Goal: Information Seeking & Learning: Learn about a topic

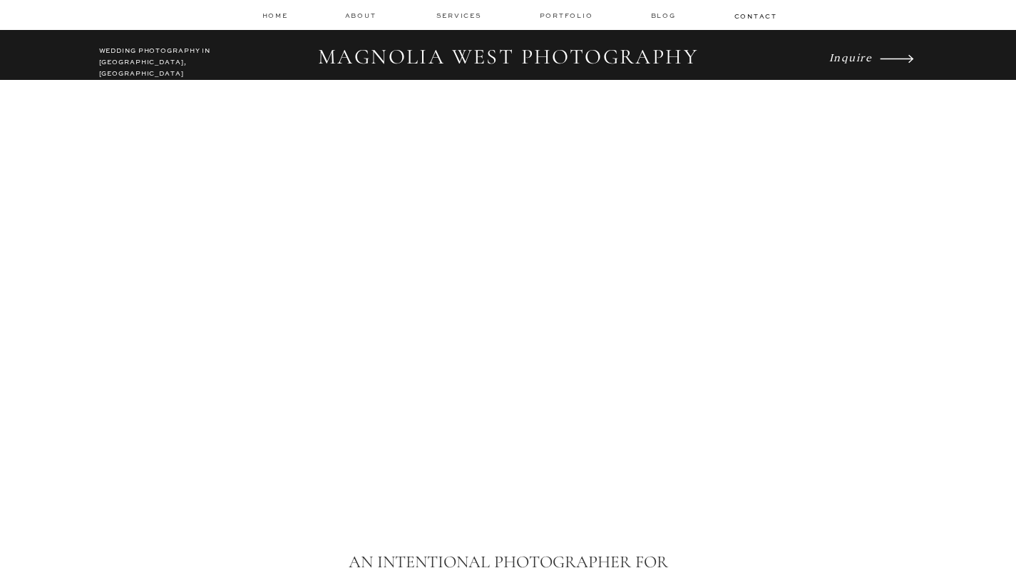
click at [421, 51] on h2 "MAGNOLIA WEST PHOTOGRAPHY" at bounding box center [508, 57] width 399 height 27
click at [155, 53] on h2 "WEDDING PHOTOGRAPHY IN LOS ANGELES, CA" at bounding box center [162, 59] width 126 height 26
click at [841, 55] on icon "Inquire" at bounding box center [850, 57] width 43 height 14
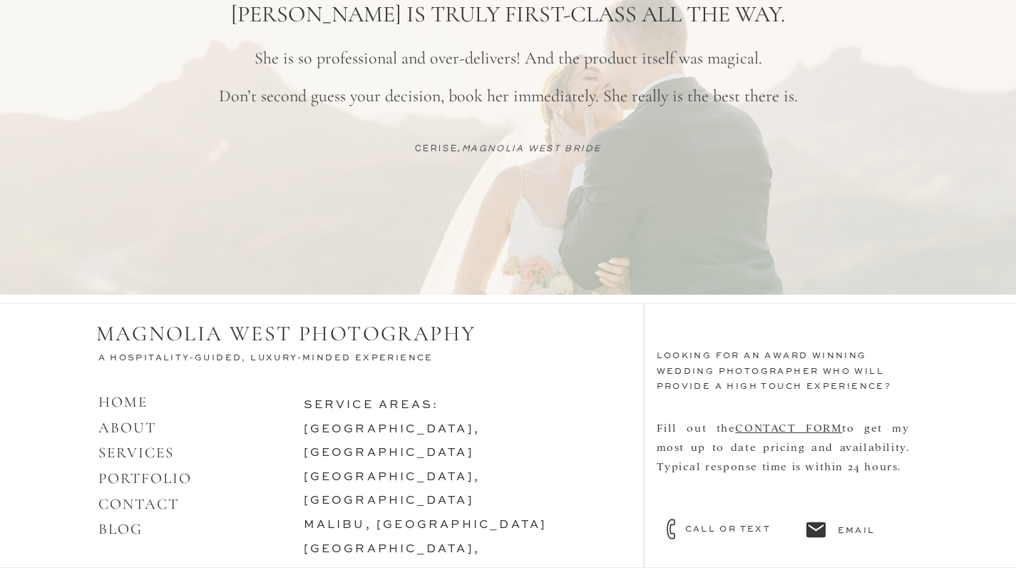
scroll to position [1305, 0]
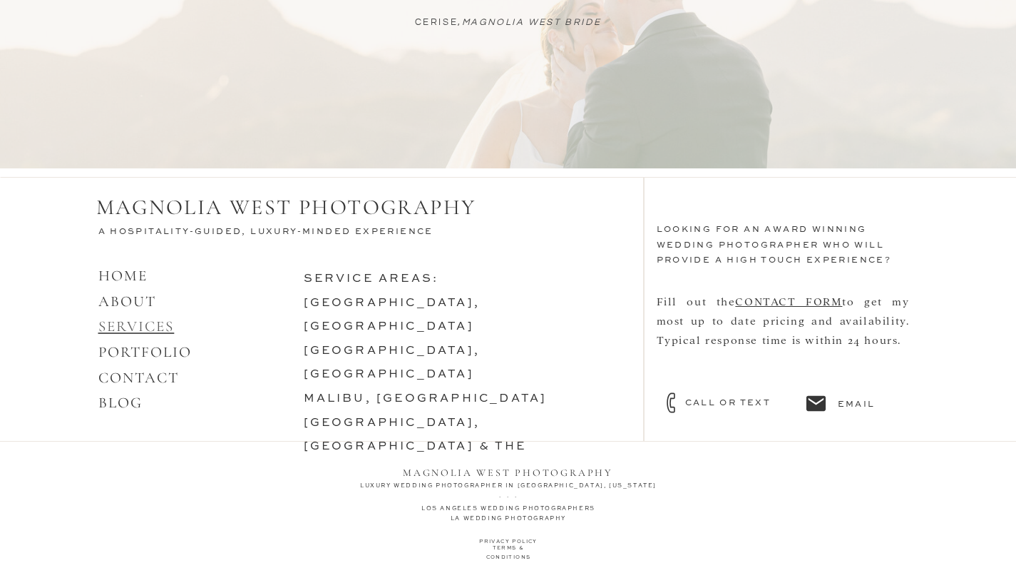
click at [136, 334] on link "SERVICES" at bounding box center [136, 326] width 76 height 18
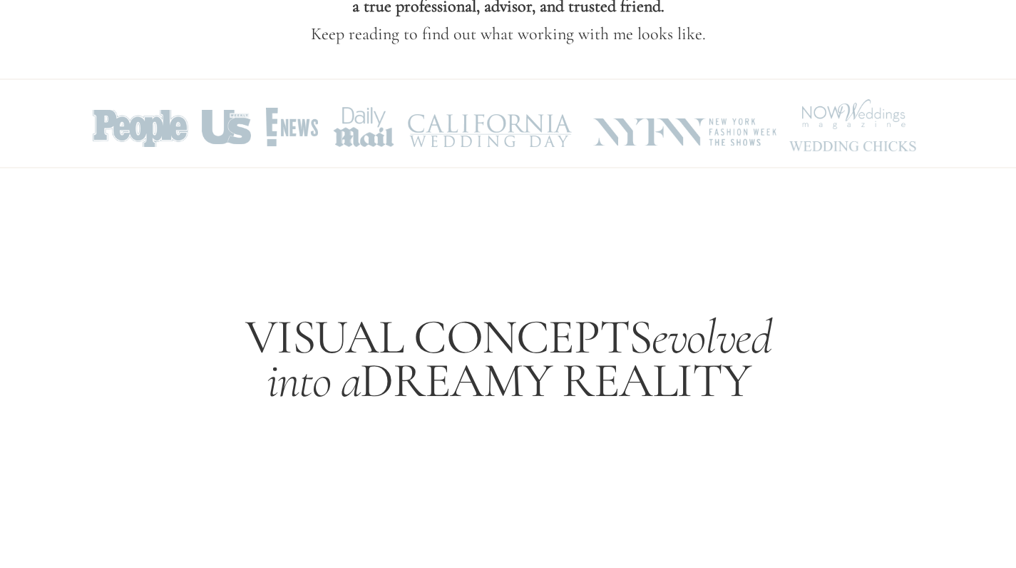
scroll to position [630, 0]
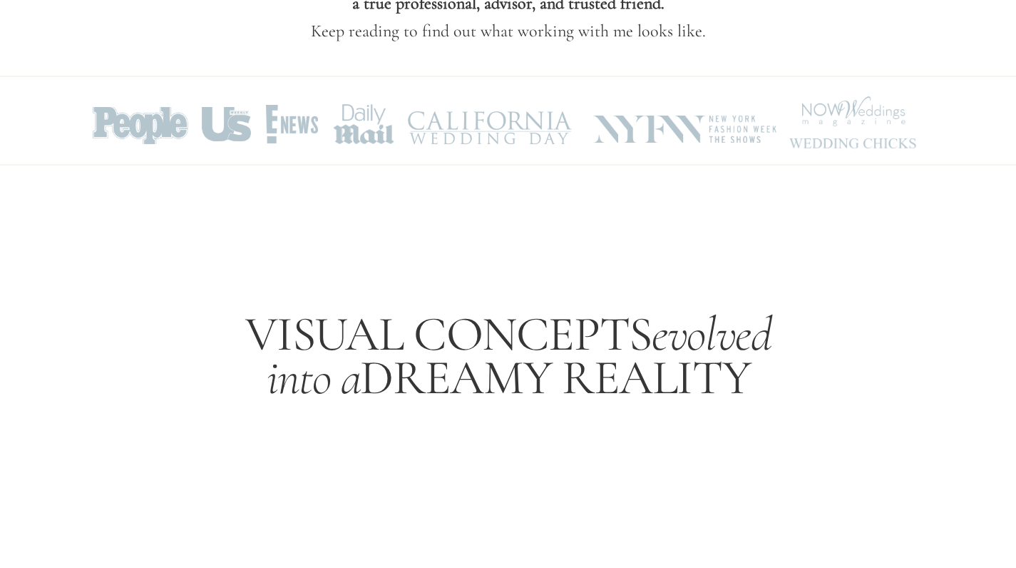
drag, startPoint x: 173, startPoint y: 129, endPoint x: 128, endPoint y: 181, distance: 68.7
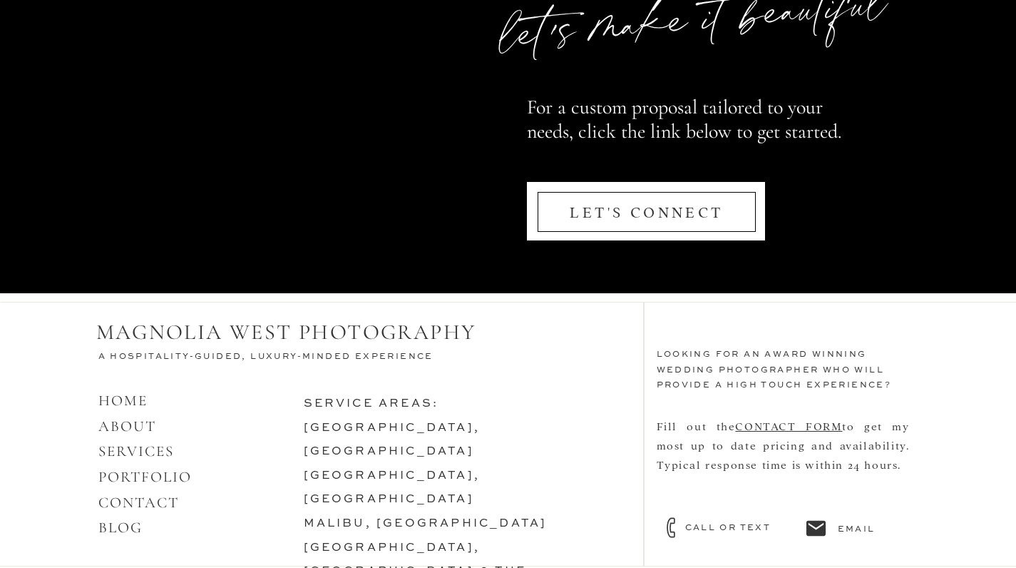
scroll to position [6919, 0]
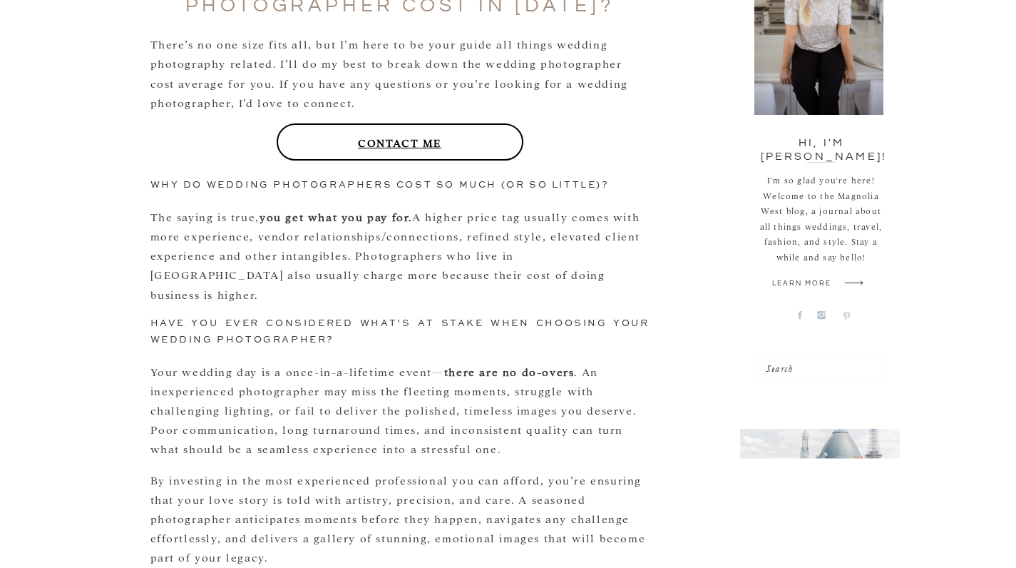
scroll to position [544, 0]
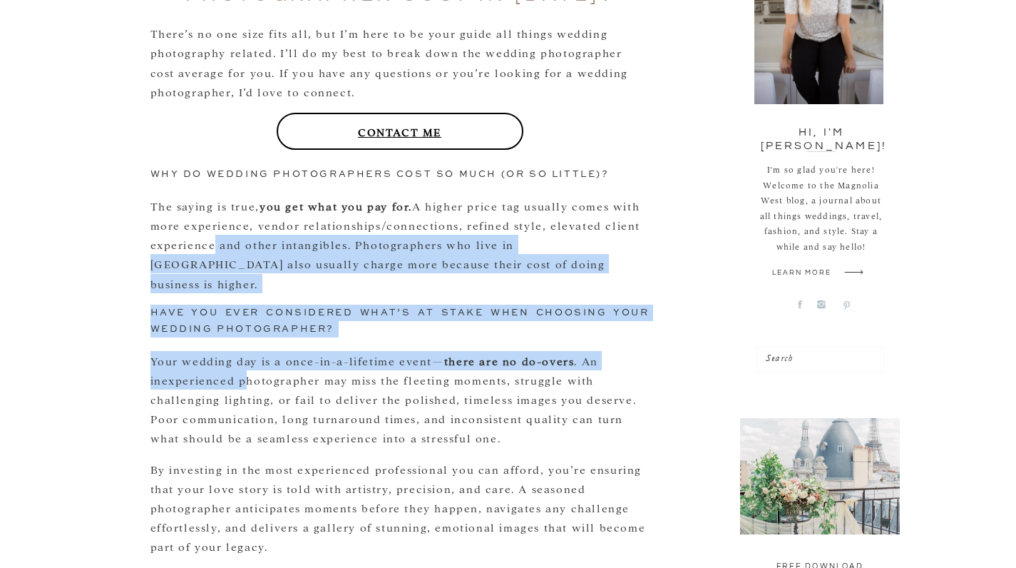
drag, startPoint x: 245, startPoint y: 230, endPoint x: 244, endPoint y: 351, distance: 121.2
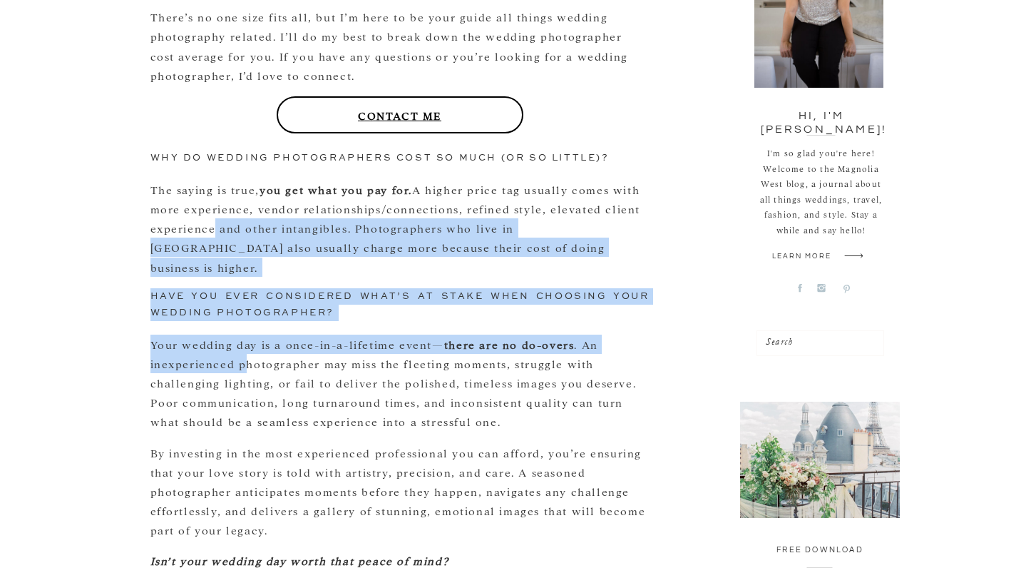
scroll to position [582, 0]
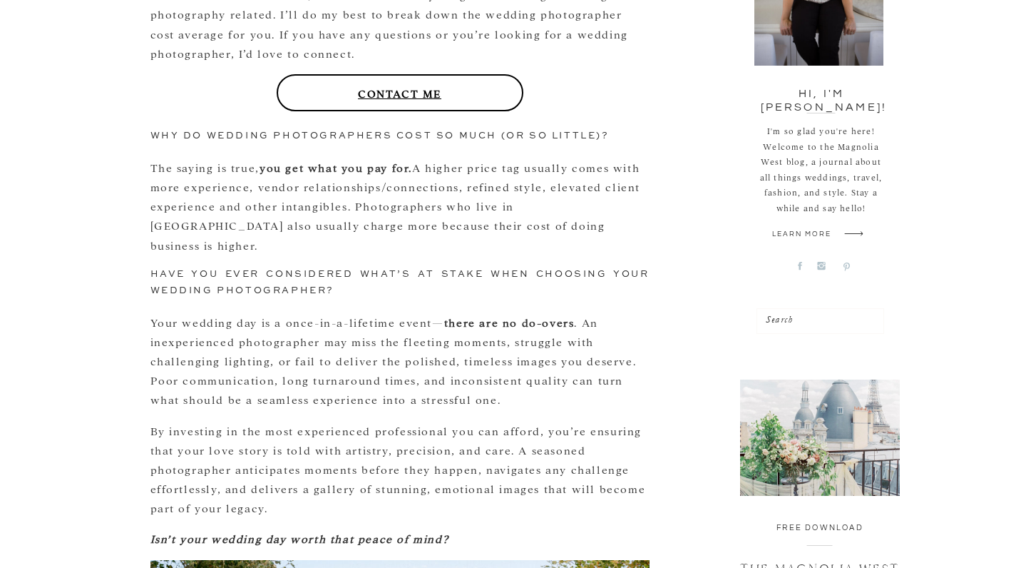
click at [263, 375] on p "Your wedding day is a once-in-a-lifetime event— there are no do-overs . An inex…" at bounding box center [399, 360] width 499 height 97
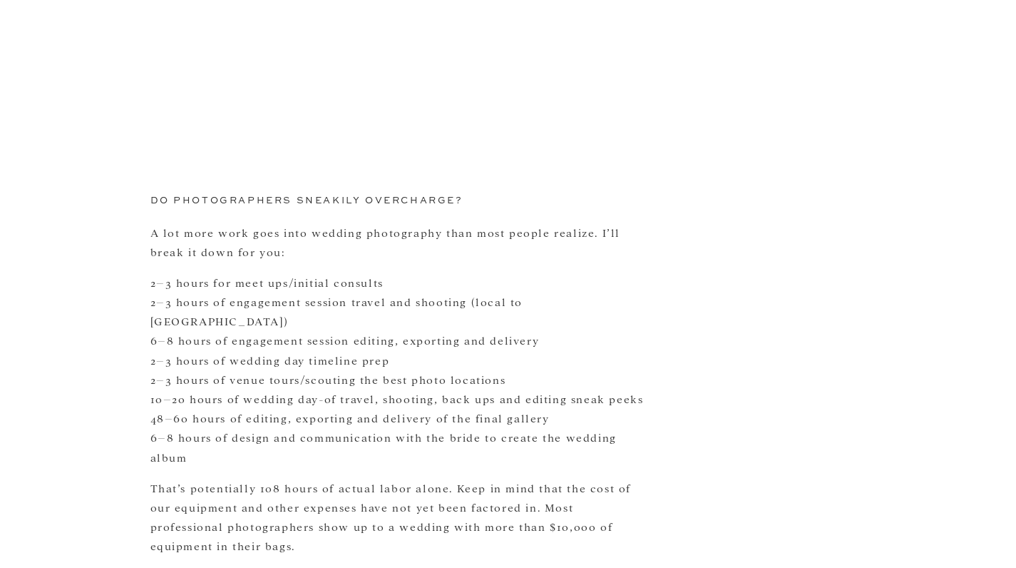
scroll to position [1865, 0]
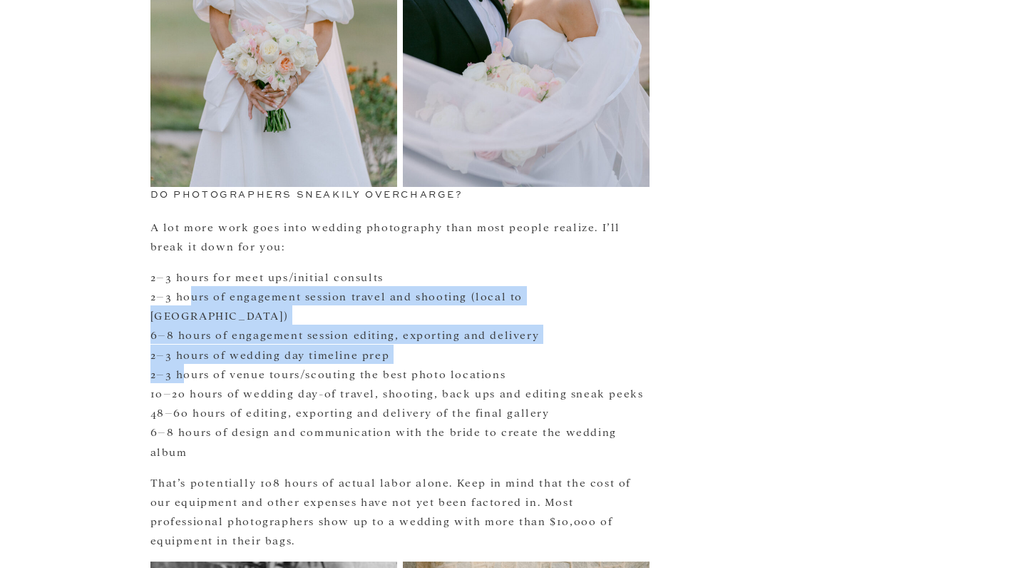
drag, startPoint x: 190, startPoint y: 274, endPoint x: 180, endPoint y: 330, distance: 56.6
click at [180, 330] on p "2–3 hours for meet ups/initial consults 2–3 hours of engagement session travel …" at bounding box center [399, 364] width 499 height 194
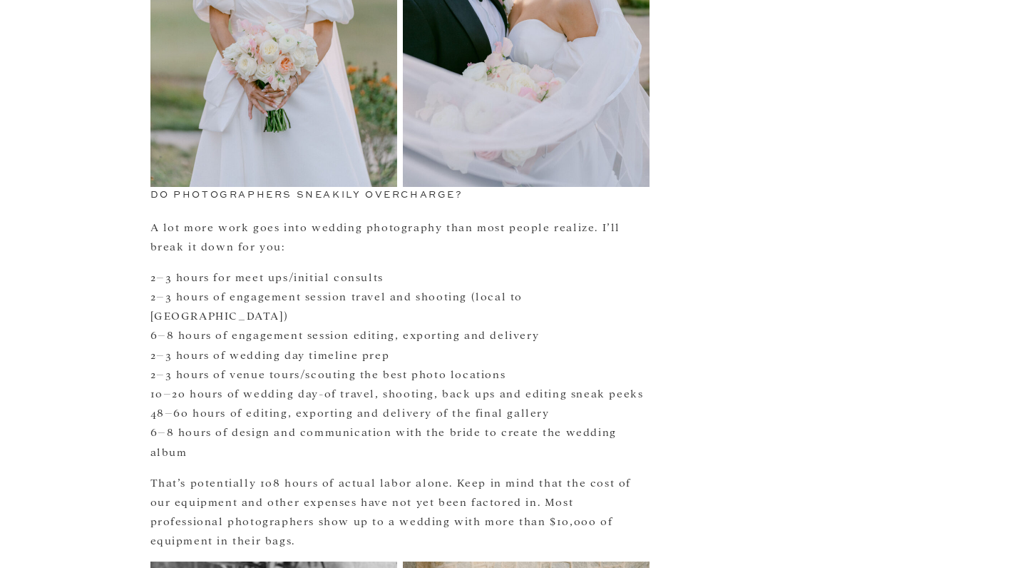
click at [213, 370] on p "2–3 hours for meet ups/initial consults 2–3 hours of engagement session travel …" at bounding box center [399, 364] width 499 height 194
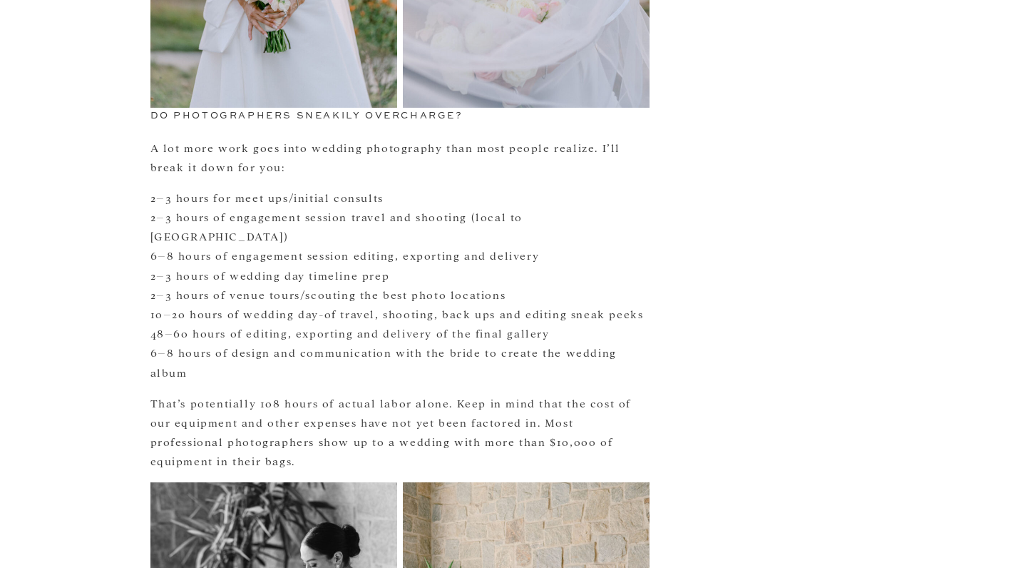
scroll to position [1947, 0]
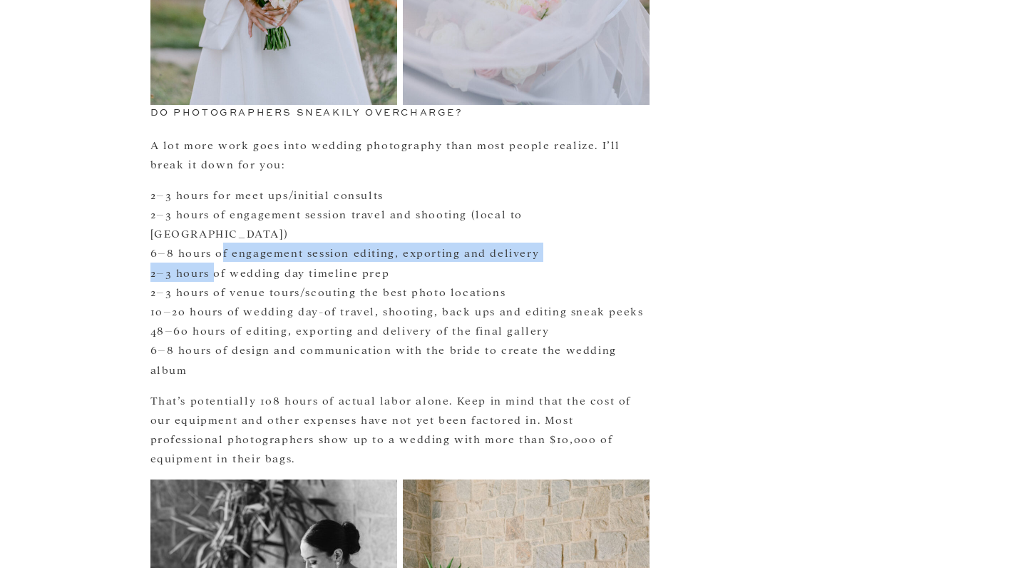
drag, startPoint x: 222, startPoint y: 195, endPoint x: 215, endPoint y: 232, distance: 38.3
click at [215, 232] on p "2–3 hours for meet ups/initial consults 2–3 hours of engagement session travel …" at bounding box center [399, 282] width 499 height 194
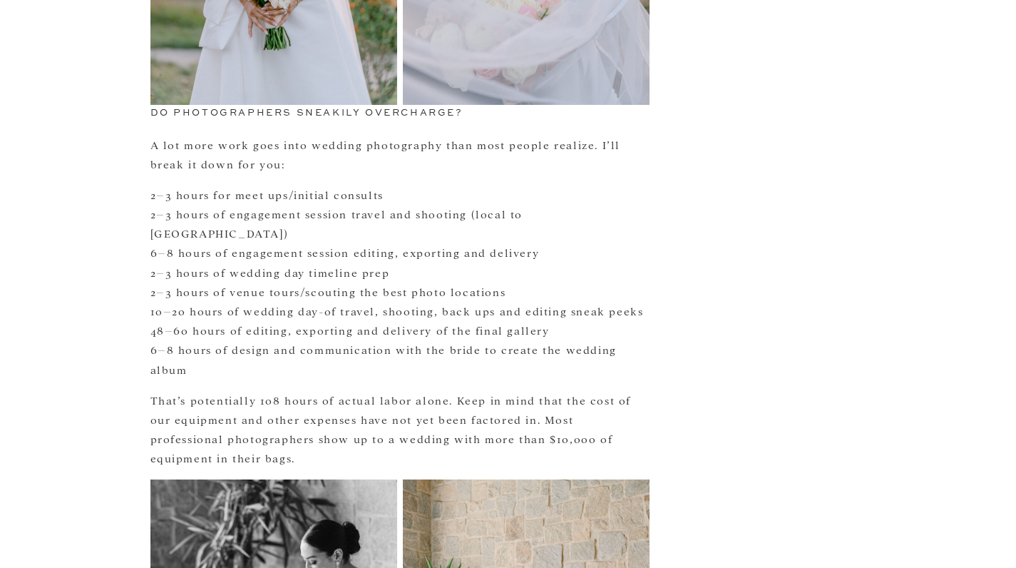
click at [216, 243] on p "2–3 hours for meet ups/initial consults 2–3 hours of engagement session travel …" at bounding box center [399, 282] width 499 height 194
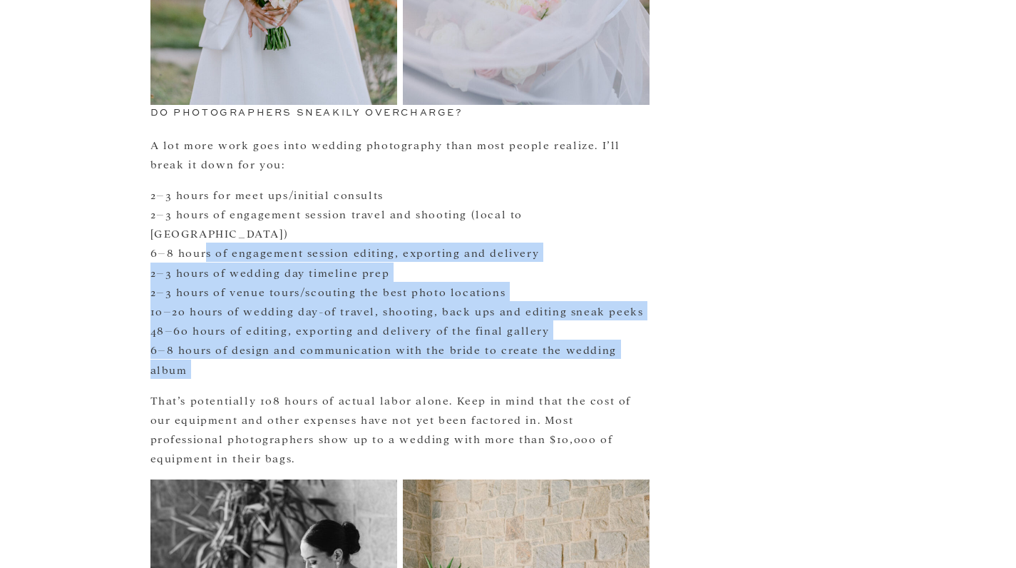
drag, startPoint x: 205, startPoint y: 207, endPoint x: 631, endPoint y: 319, distance: 440.8
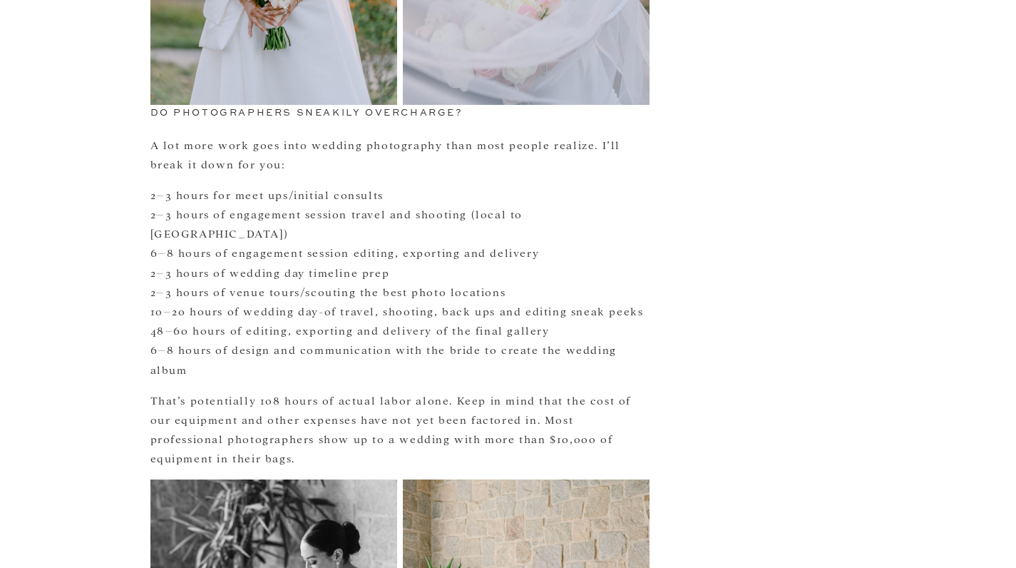
click at [258, 390] on p "That’s potentially 108 hours of actual labor alone. Keep in mind that the cost …" at bounding box center [399, 429] width 499 height 78
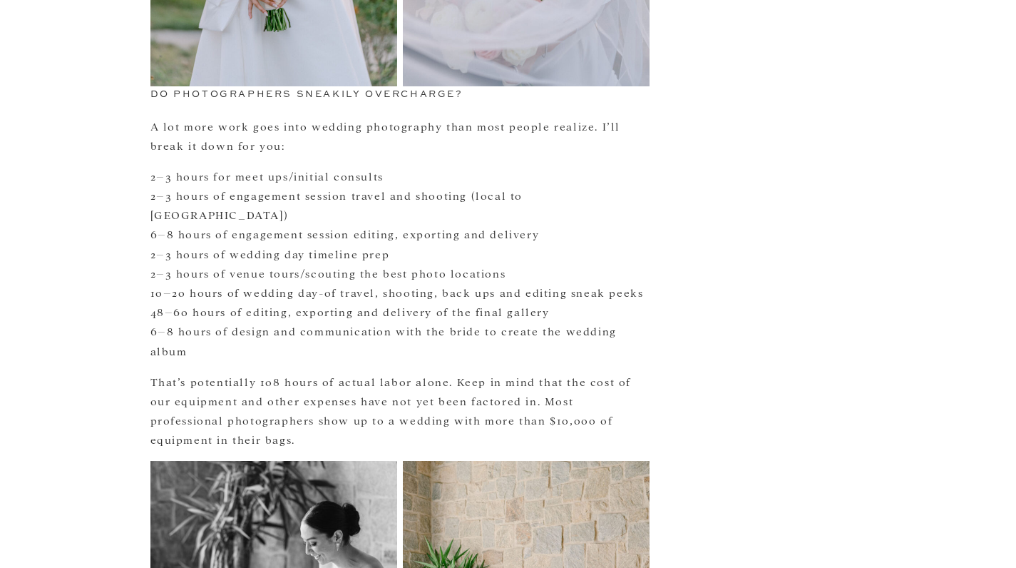
scroll to position [1993, 0]
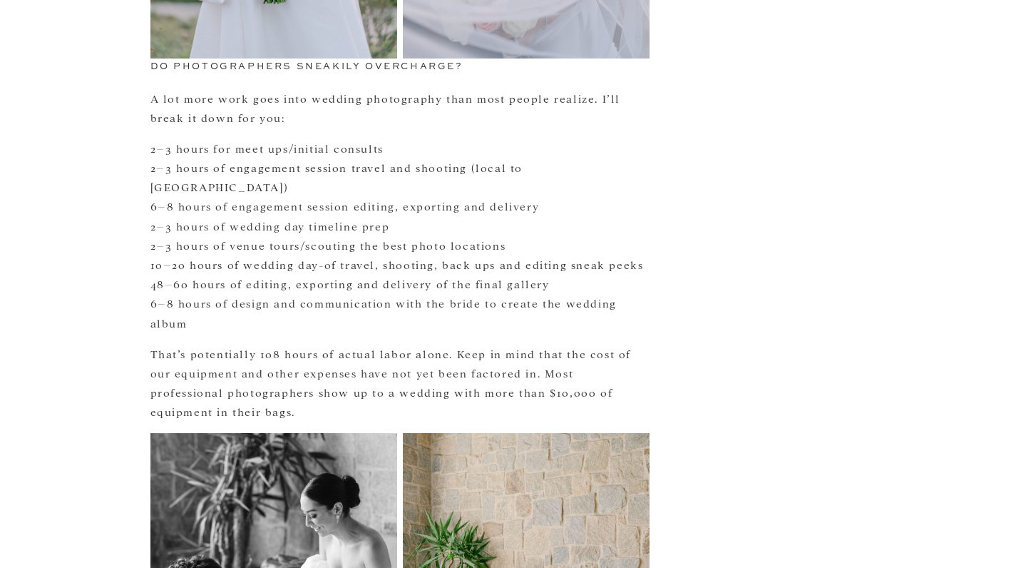
drag, startPoint x: 162, startPoint y: 287, endPoint x: 207, endPoint y: 345, distance: 74.2
click at [207, 345] on p "That’s potentially 108 hours of actual labor alone. Keep in mind that the cost …" at bounding box center [399, 383] width 499 height 78
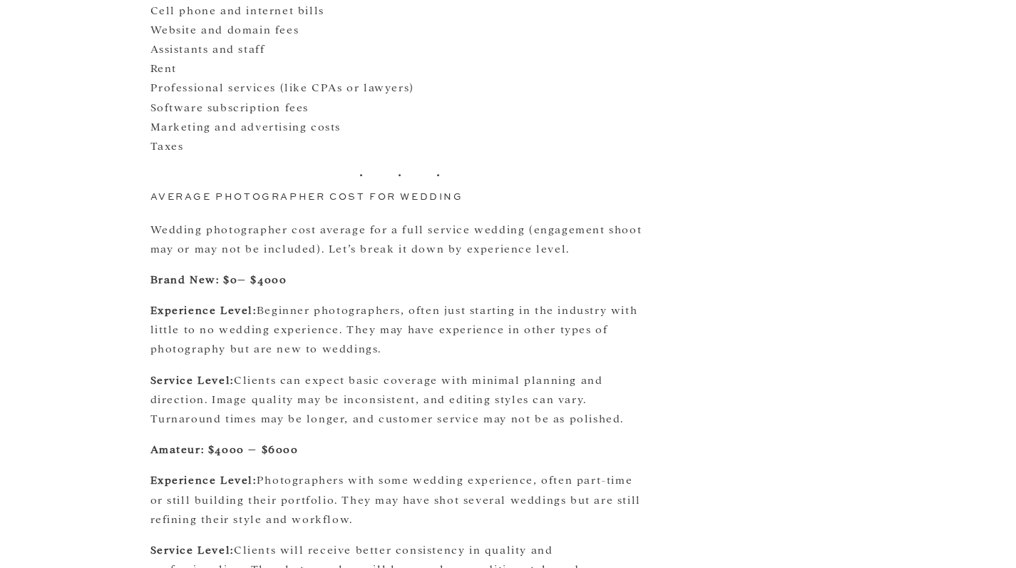
scroll to position [3142, 0]
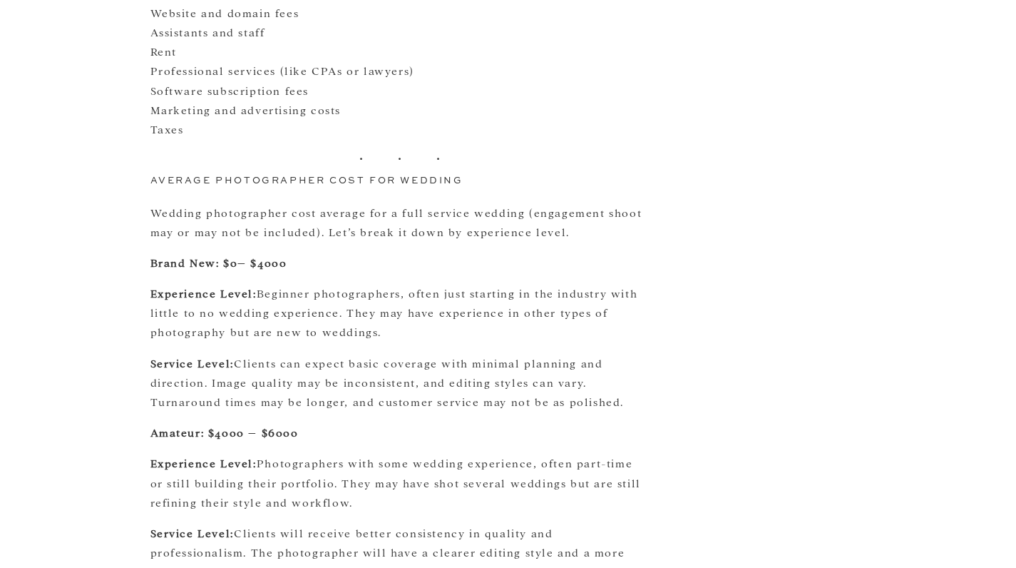
drag, startPoint x: 345, startPoint y: 289, endPoint x: 604, endPoint y: 340, distance: 263.8
click at [604, 353] on p "Service Level: Clients can expect basic coverage with minimal planning and dire…" at bounding box center [399, 382] width 499 height 58
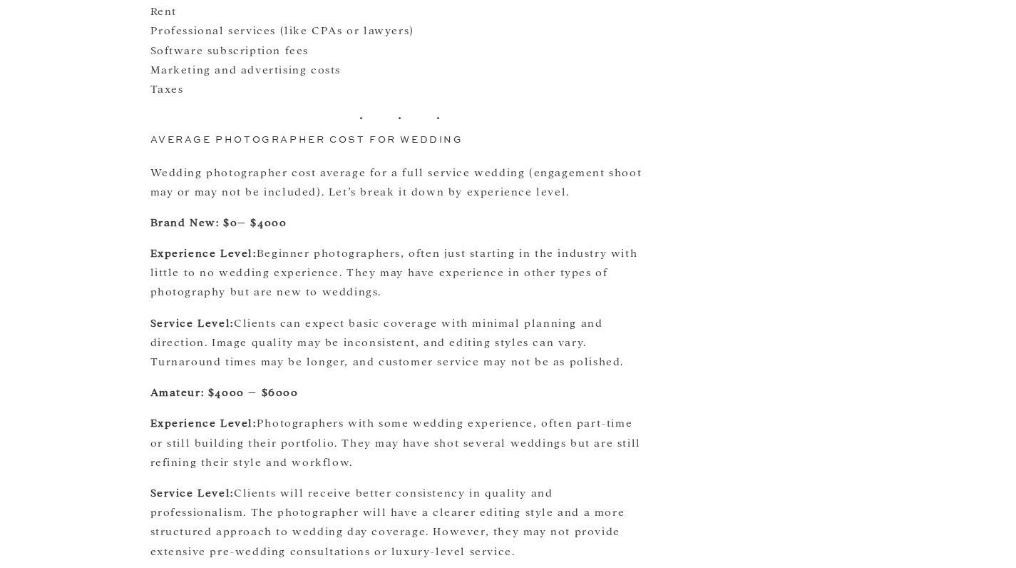
scroll to position [3231, 0]
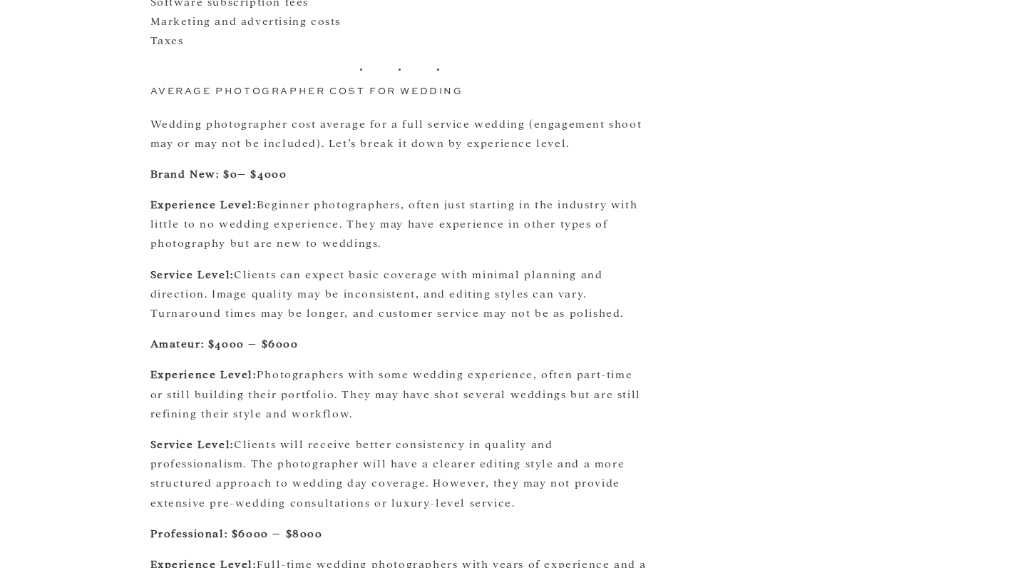
drag, startPoint x: 313, startPoint y: 299, endPoint x: 351, endPoint y: 440, distance: 145.4
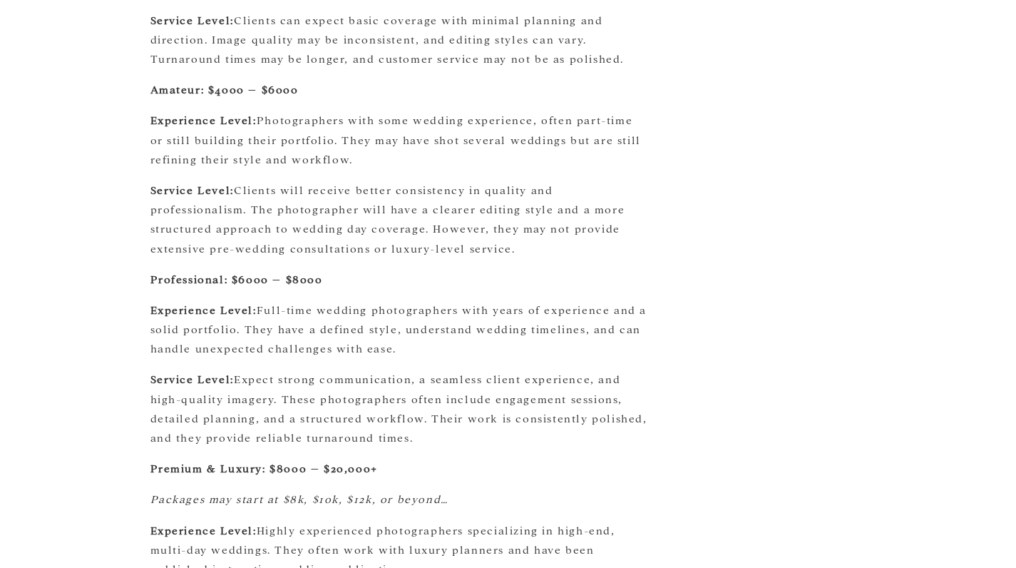
scroll to position [3527, 0]
